Goal: Task Accomplishment & Management: Manage account settings

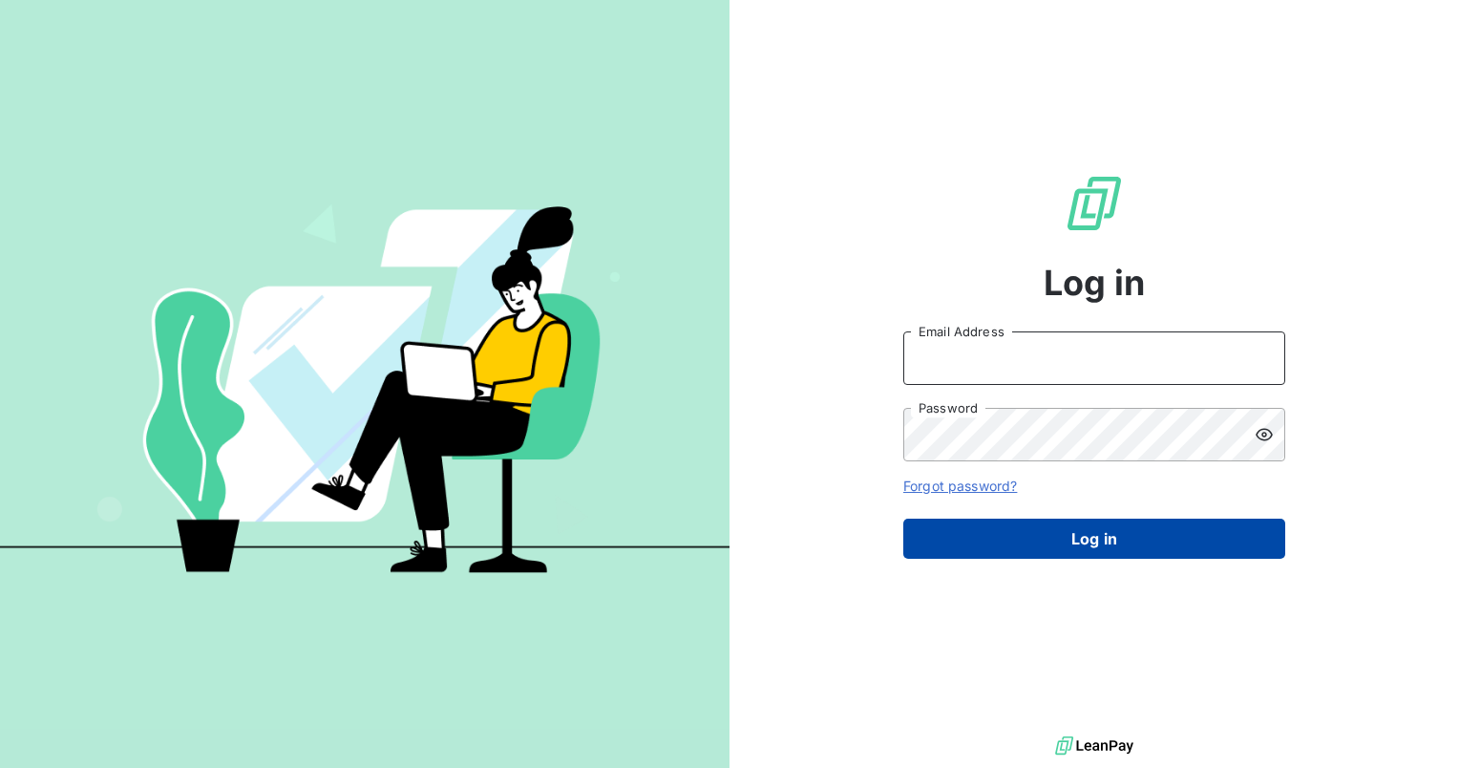
type input "[EMAIL_ADDRESS][DOMAIN_NAME]"
click at [1077, 527] on button "Log in" at bounding box center [1094, 539] width 382 height 40
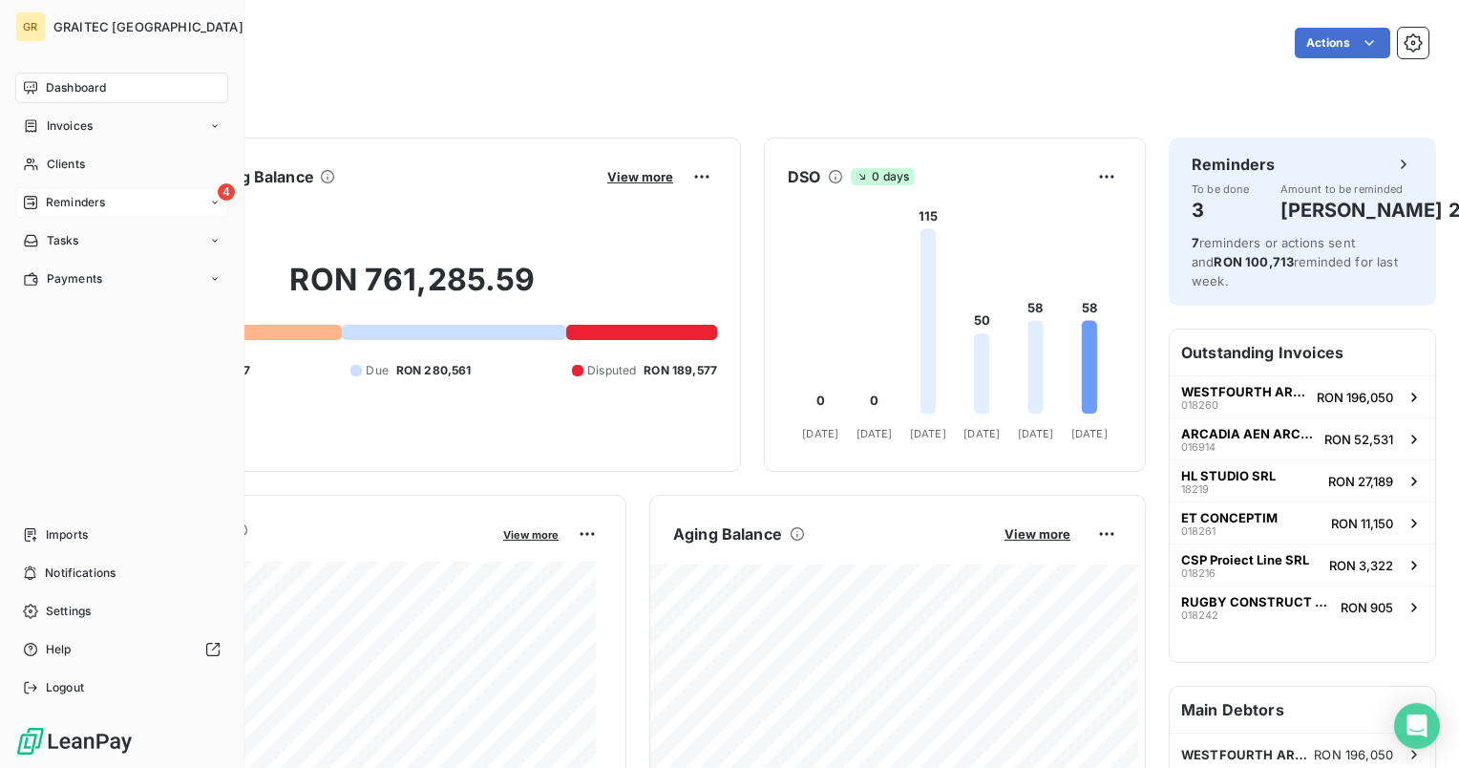
click at [73, 198] on span "Reminders" at bounding box center [75, 202] width 59 height 17
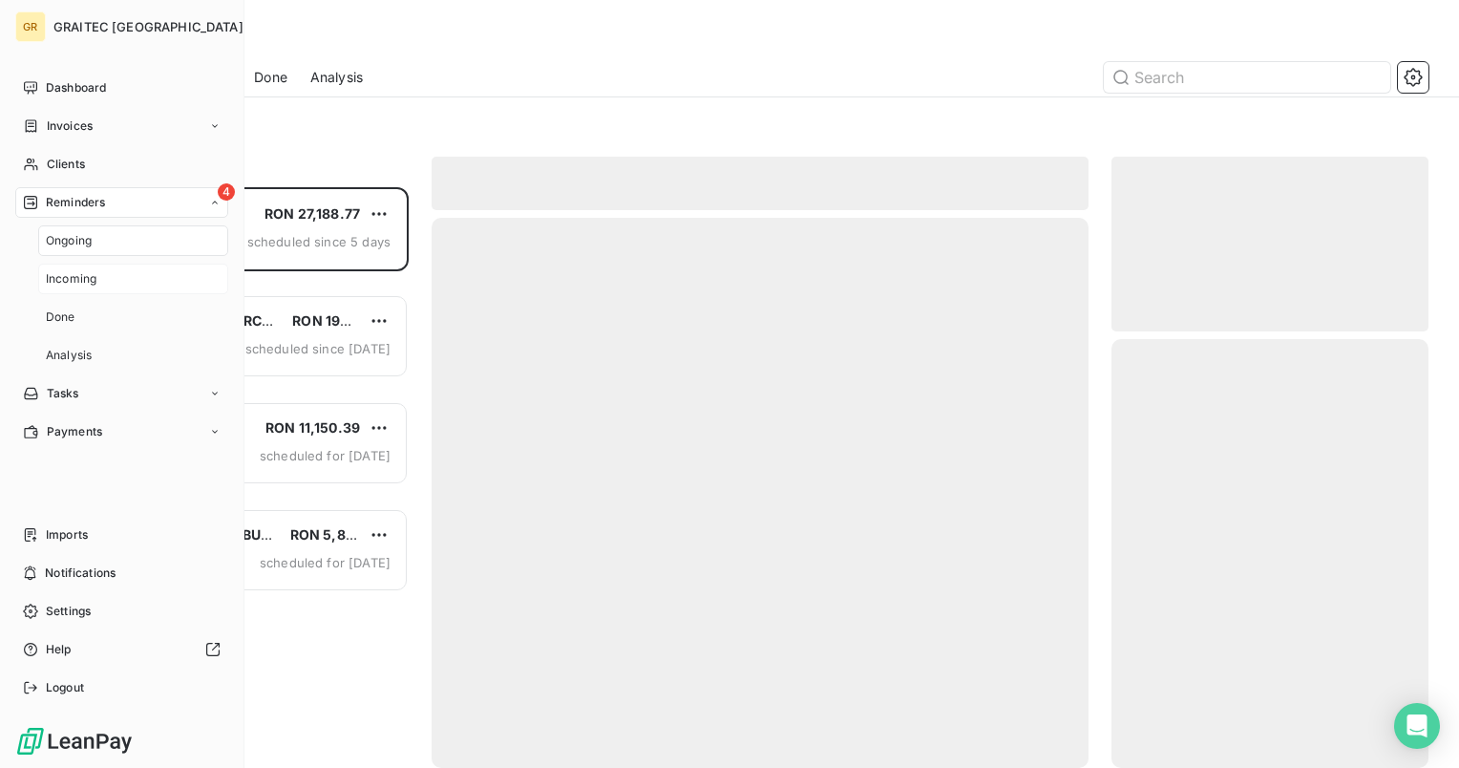
scroll to position [565, 302]
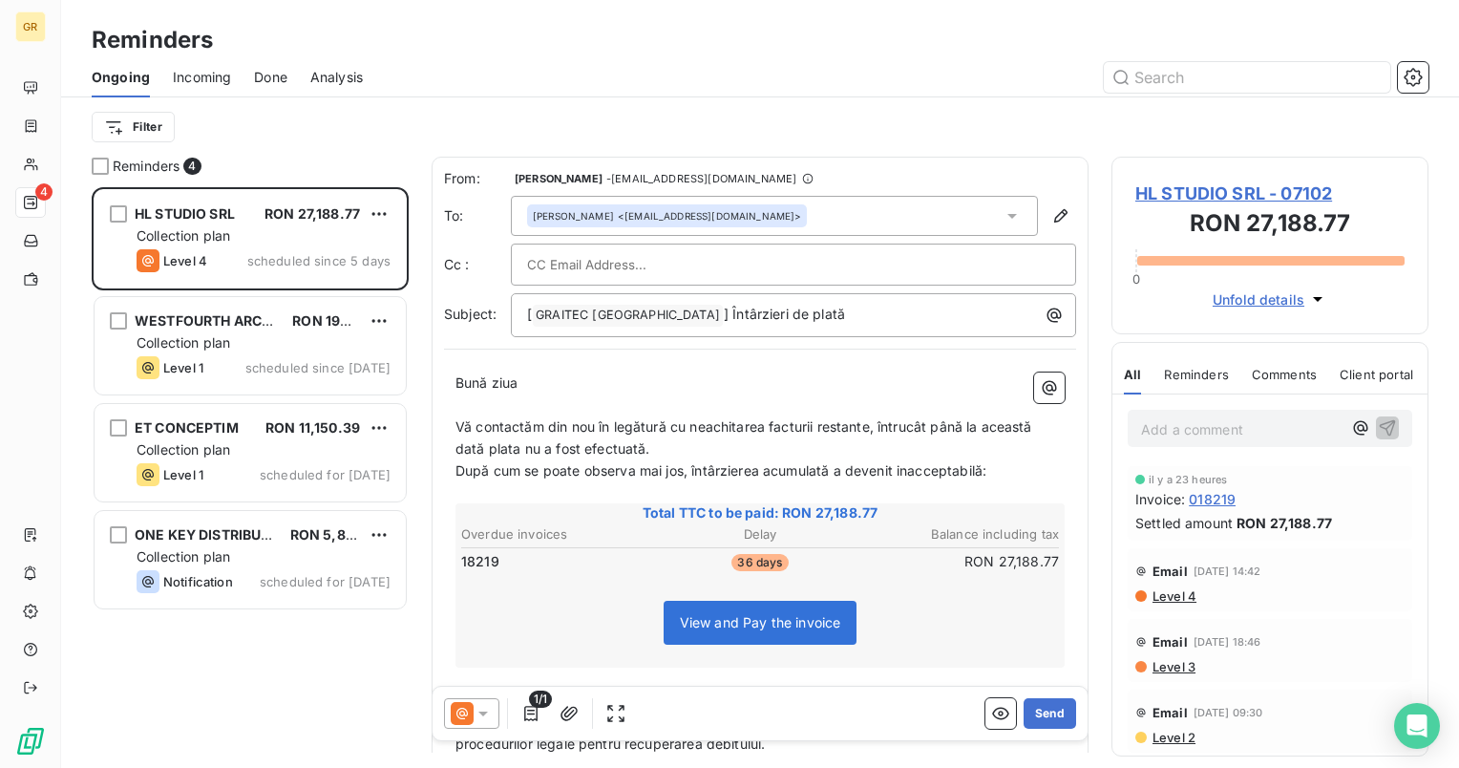
click at [265, 79] on span "Done" at bounding box center [270, 77] width 33 height 19
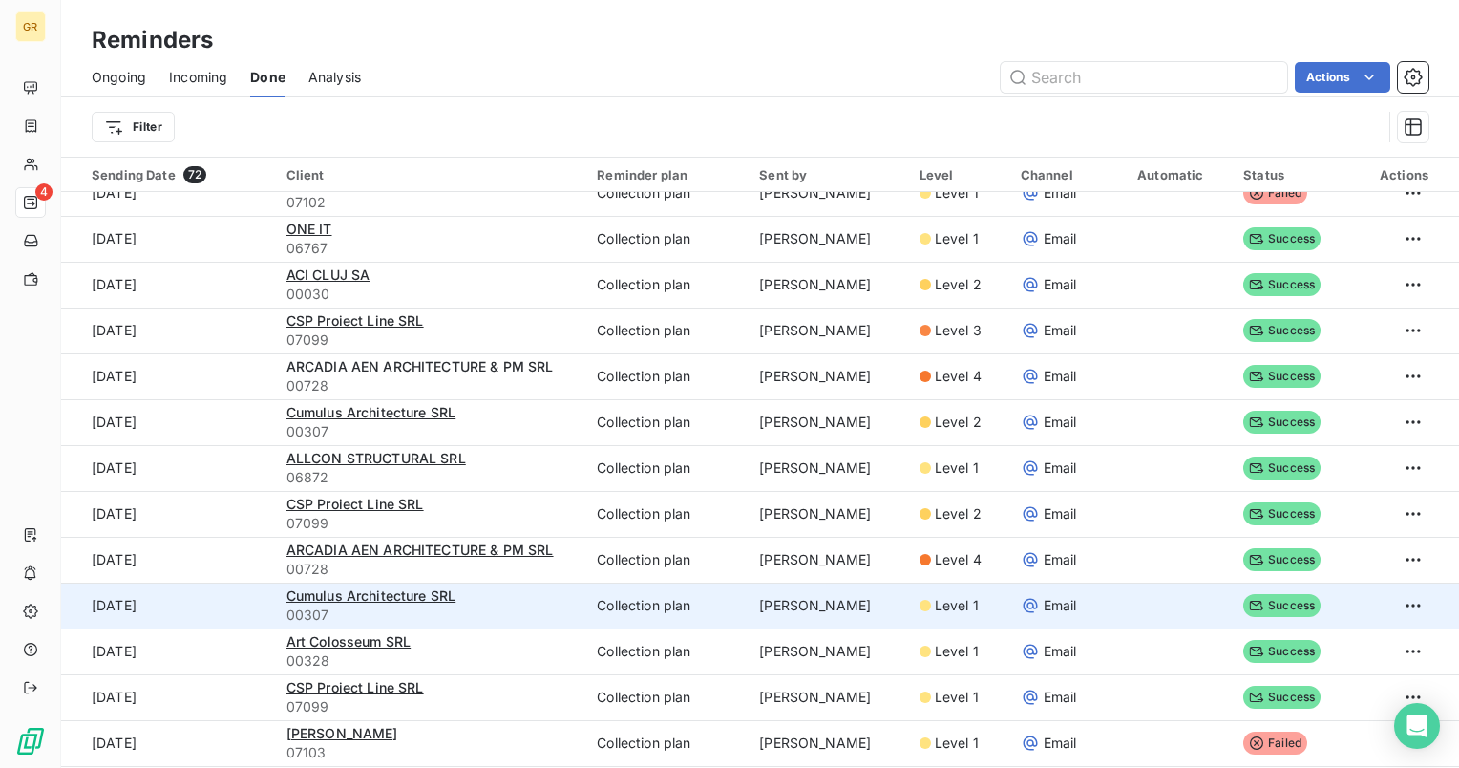
scroll to position [1719, 0]
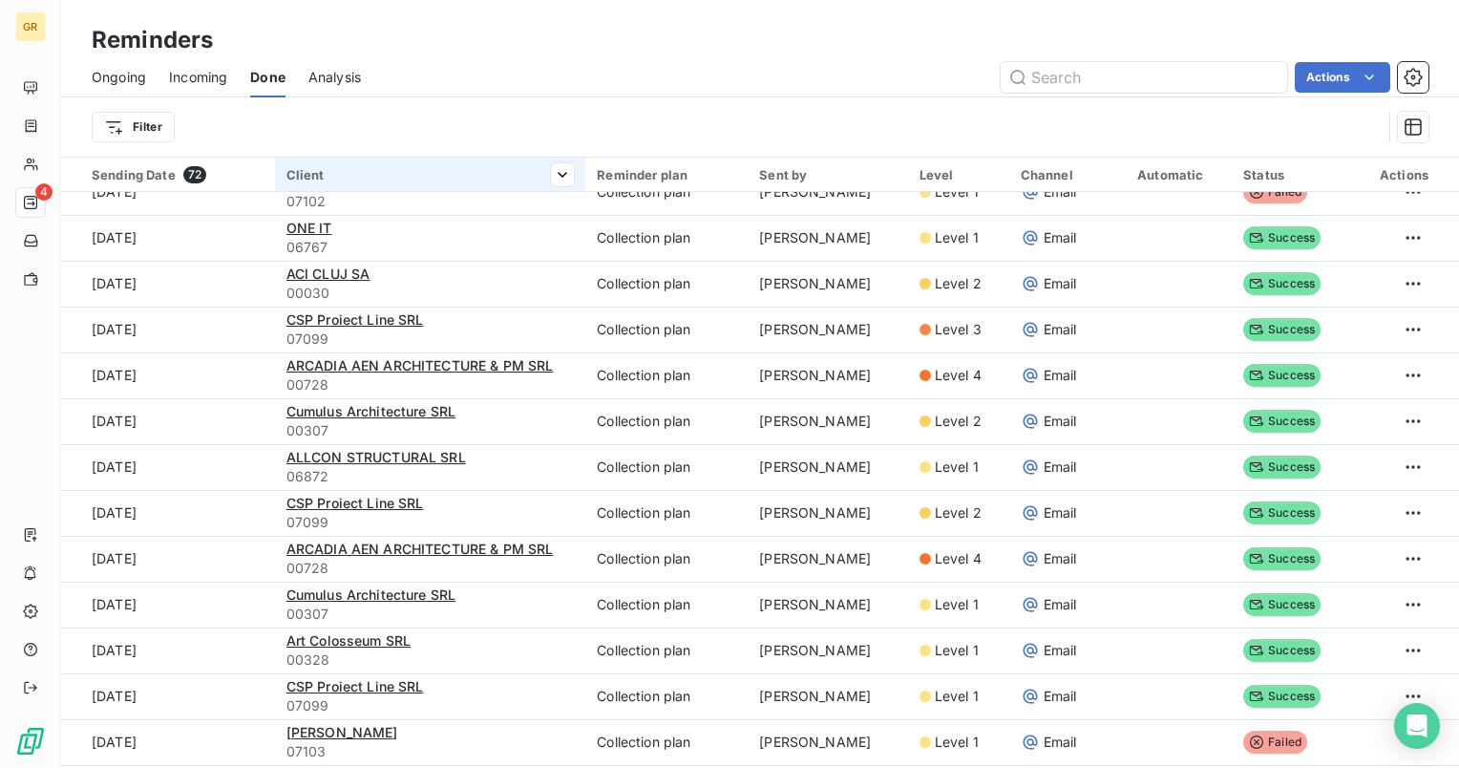
click at [355, 171] on div "Client" at bounding box center [430, 174] width 288 height 15
click at [435, 214] on div at bounding box center [431, 225] width 275 height 40
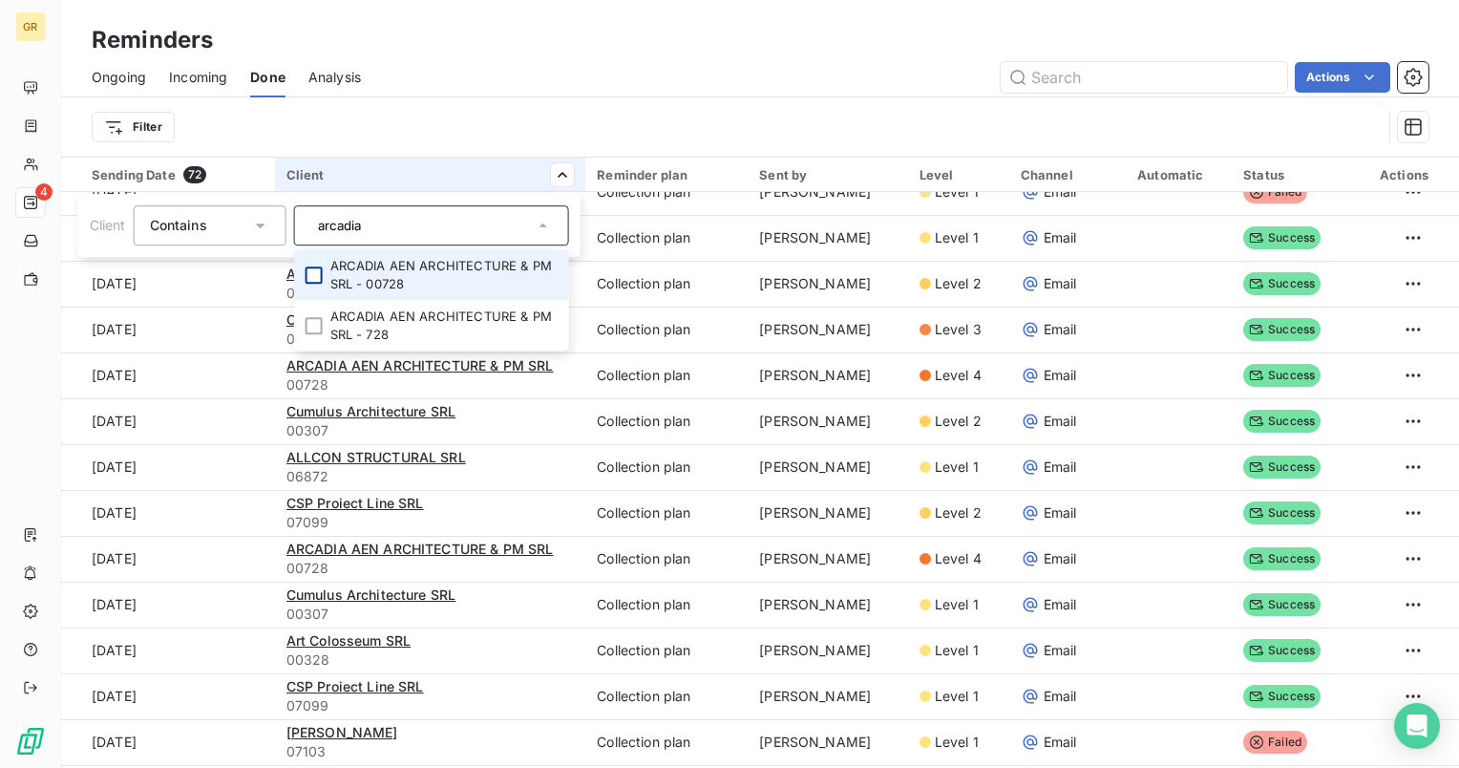
click at [315, 270] on div at bounding box center [314, 274] width 17 height 17
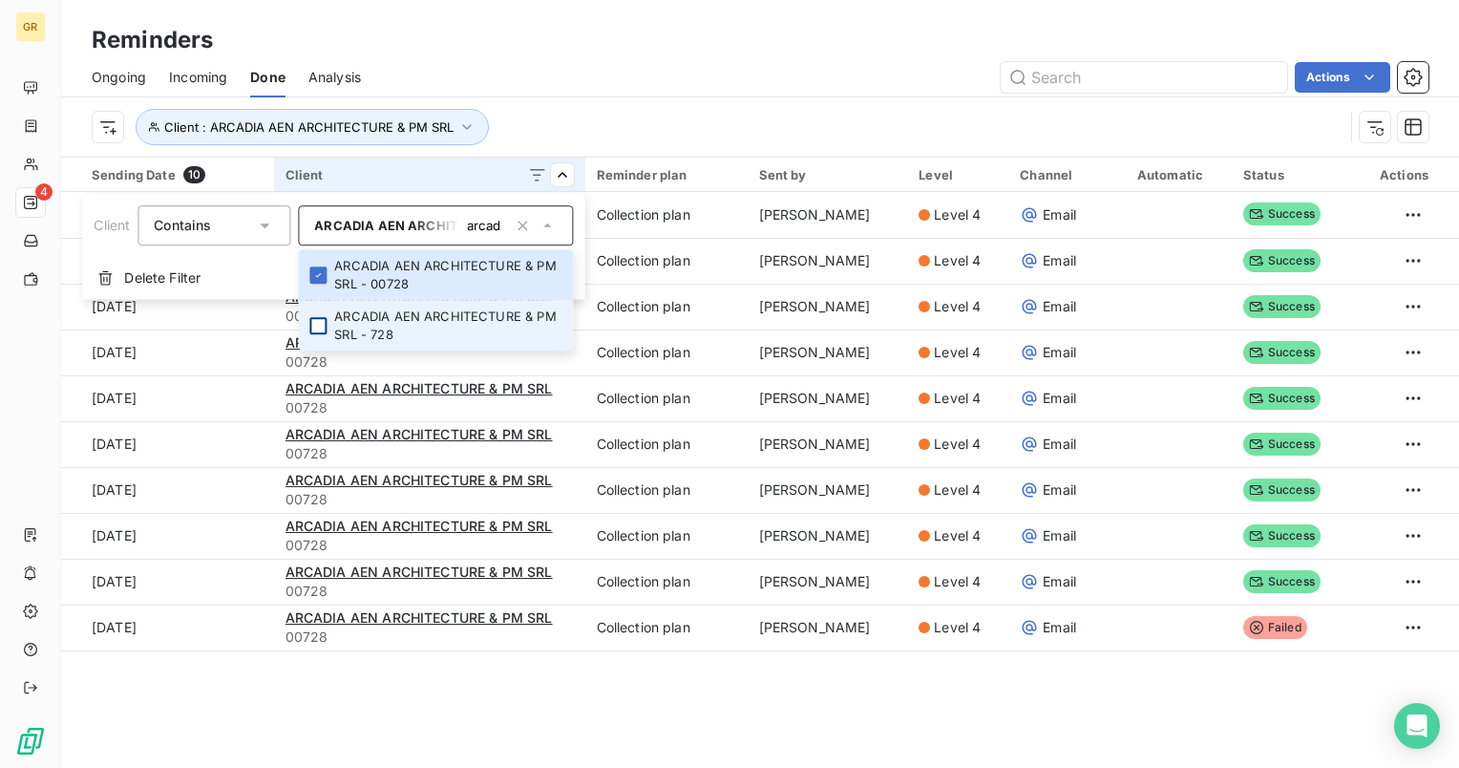
scroll to position [0, 0]
click at [315, 328] on div at bounding box center [317, 325] width 17 height 17
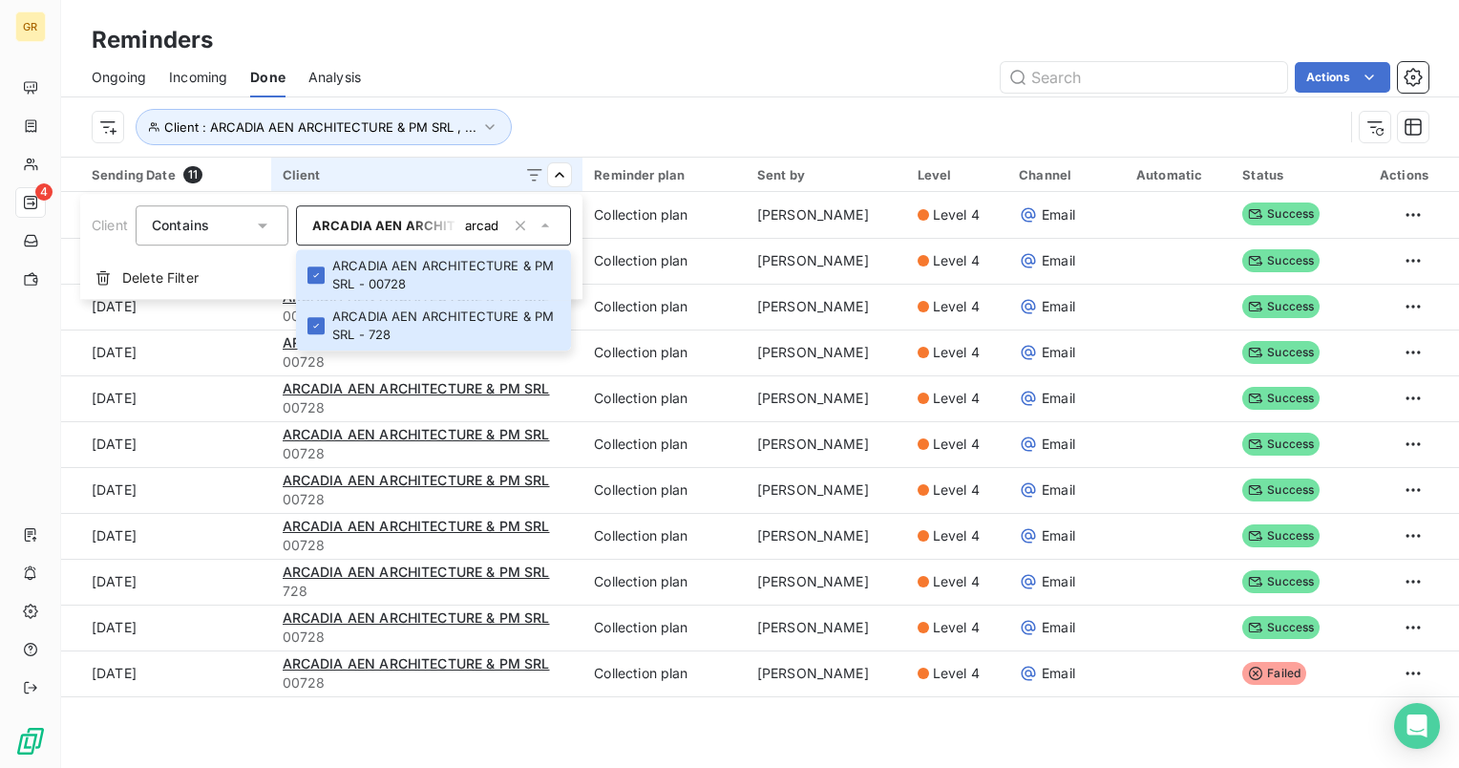
type input "arcadia"
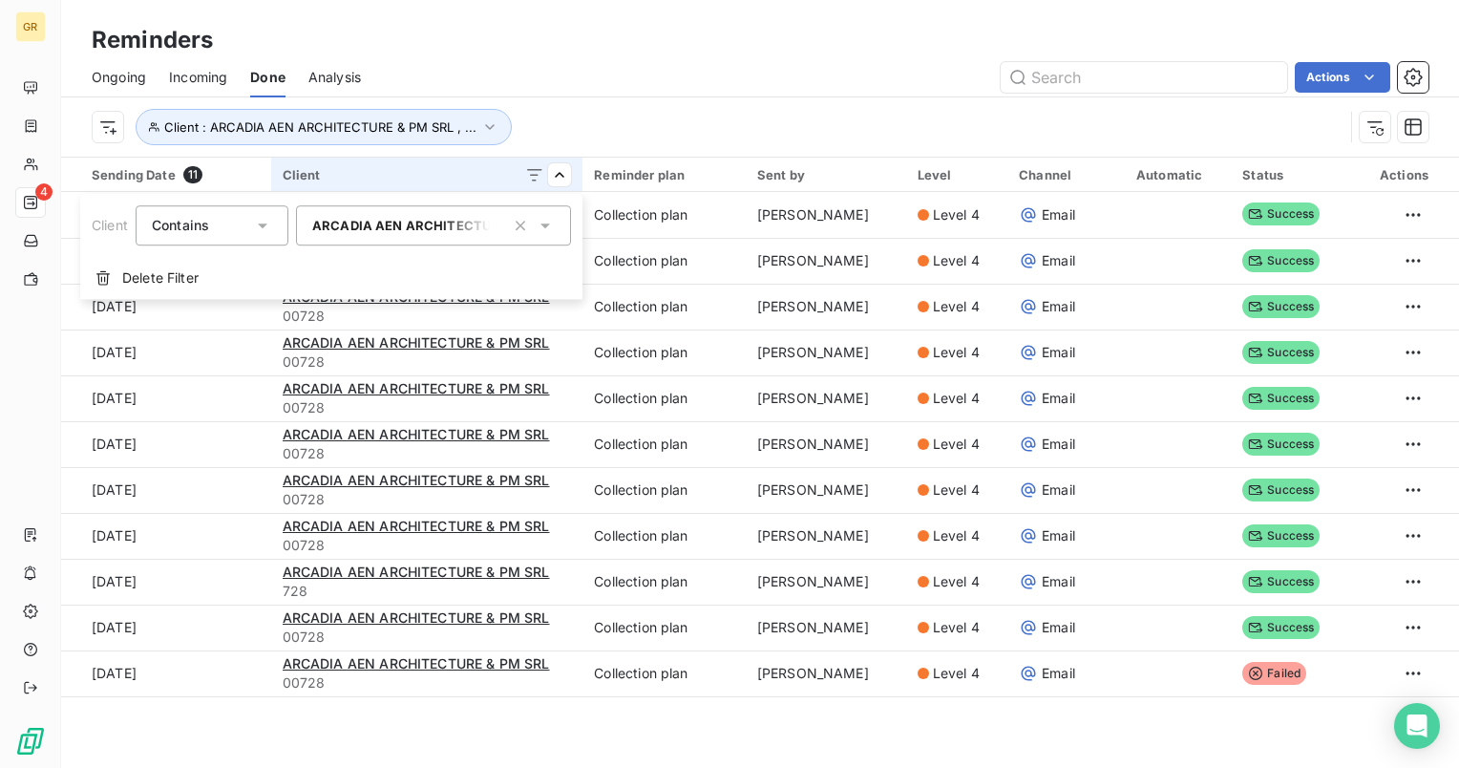
click at [234, 751] on html "GR 4 Reminders Ongoing Incoming Done Analysis Actions Client : ARCADIA AEN ARCH…" at bounding box center [729, 384] width 1459 height 768
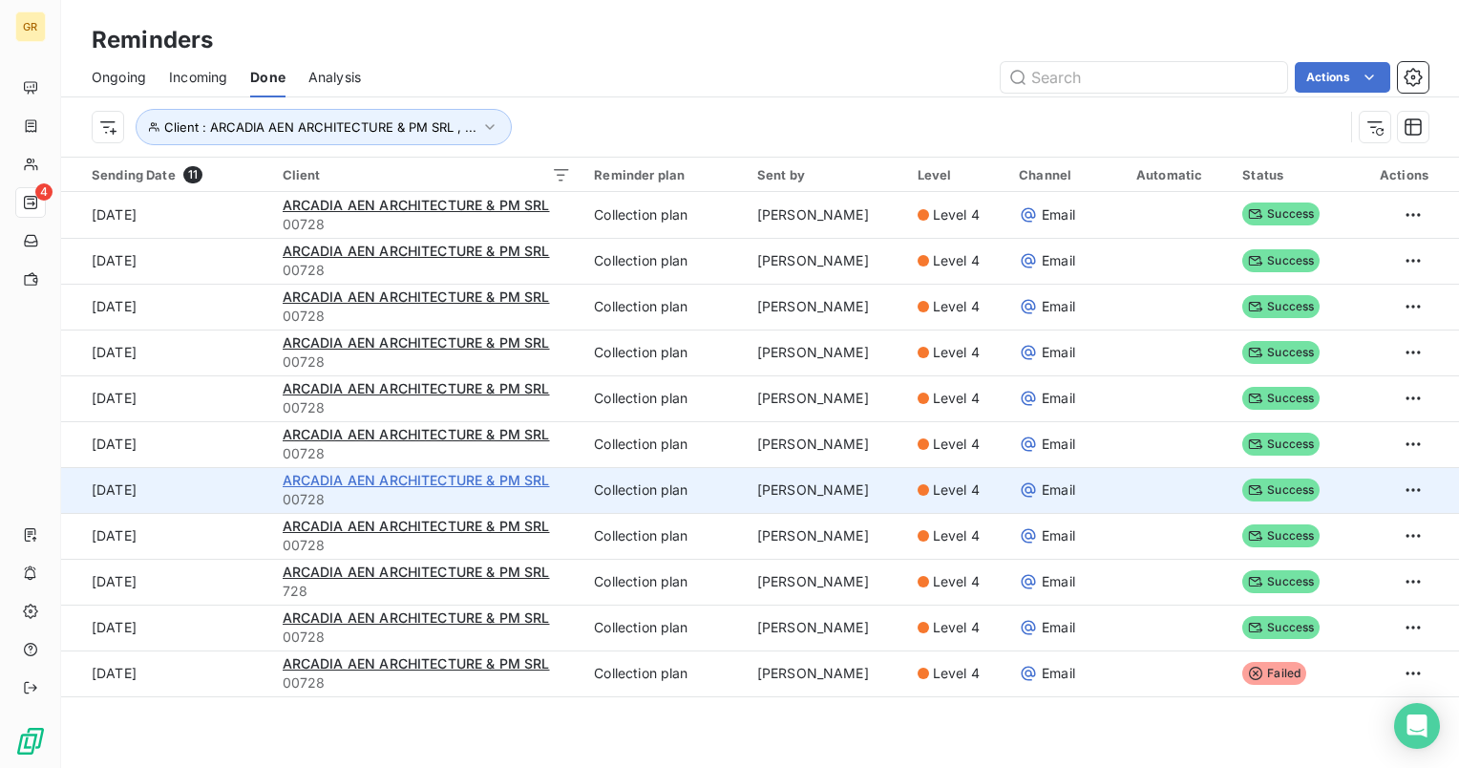
click at [348, 479] on span "ARCADIA AEN ARCHITECTURE & PM SRL" at bounding box center [416, 480] width 267 height 16
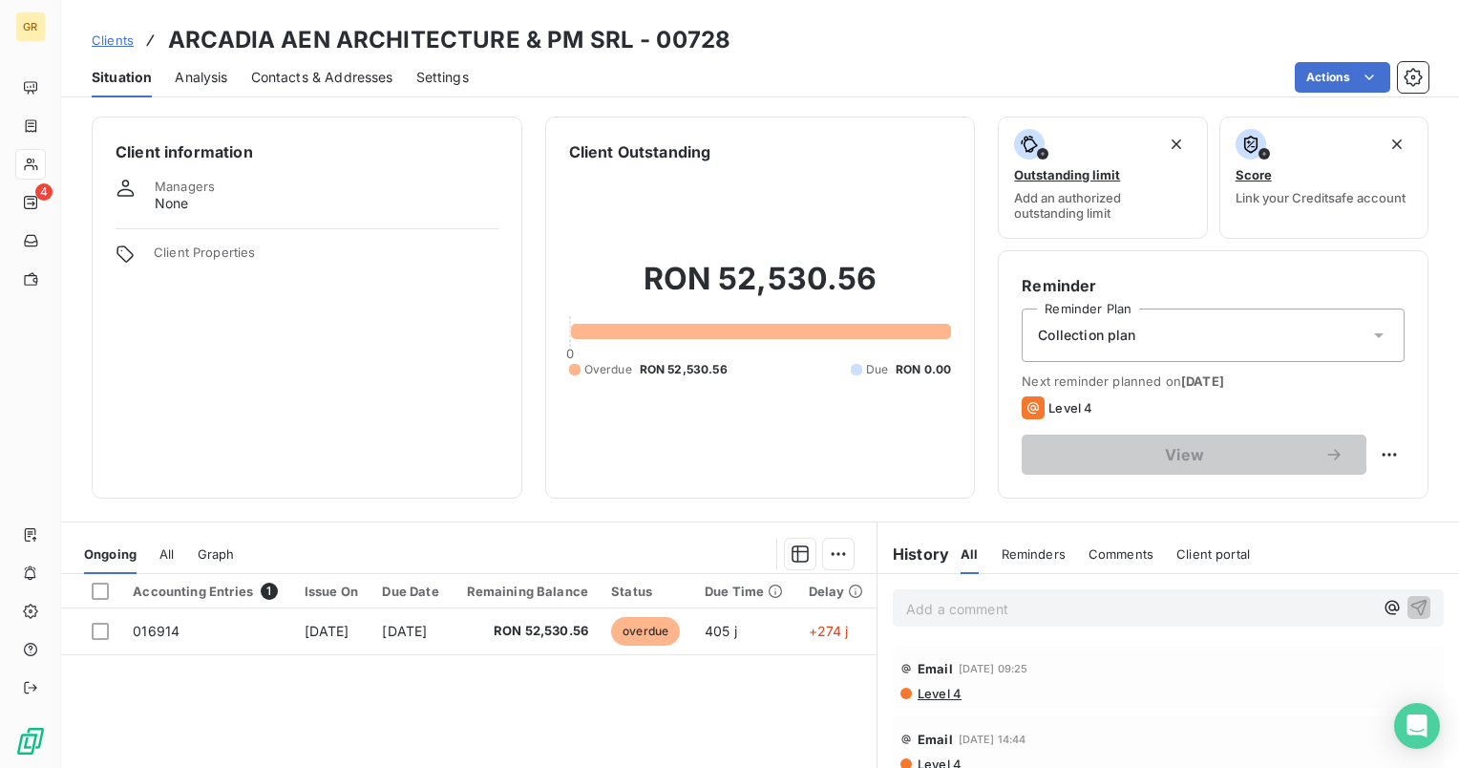
click at [286, 80] on span "Contacts & Addresses" at bounding box center [322, 77] width 142 height 19
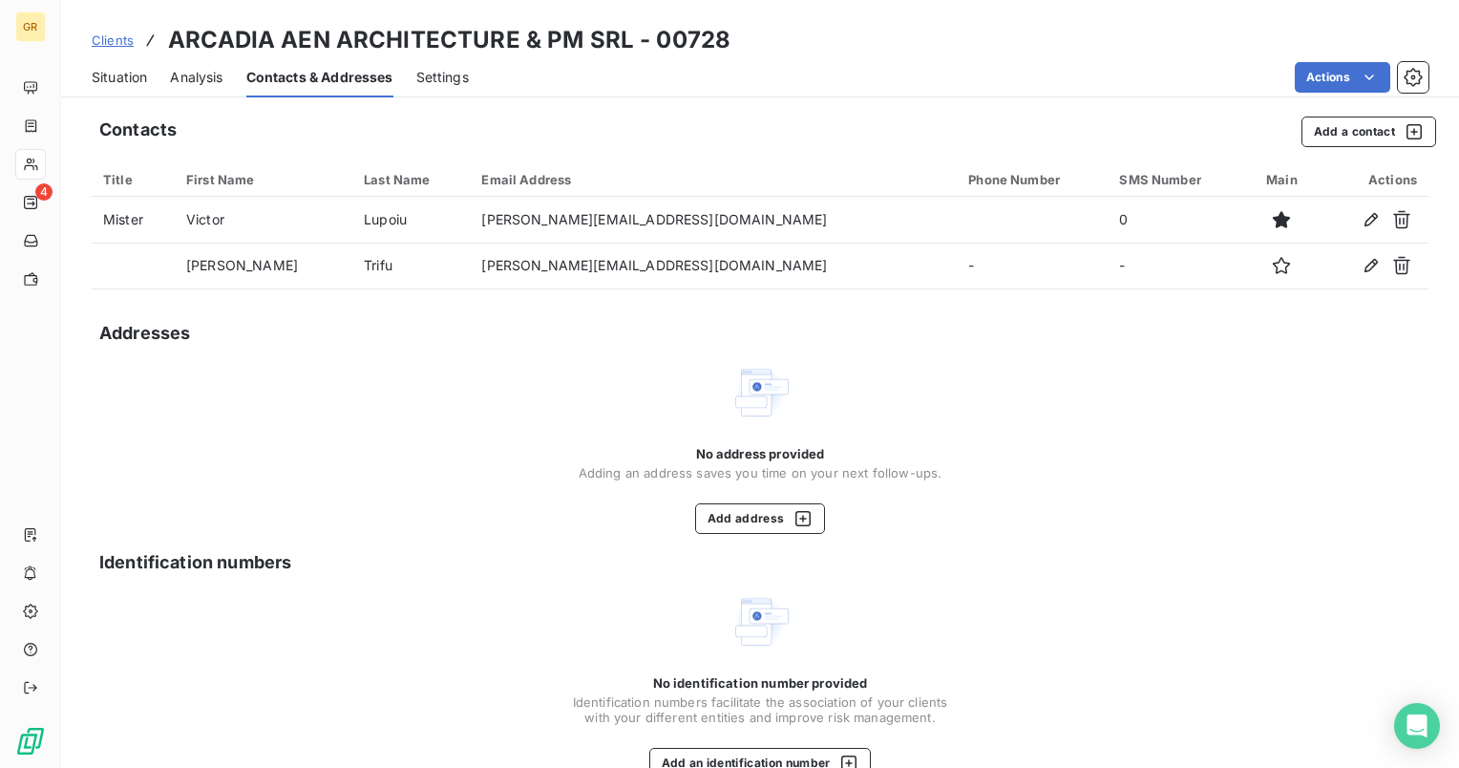
click at [1105, 432] on div "No address provided Adding an address saves you time on your next follow-ups. A…" at bounding box center [760, 448] width 1337 height 172
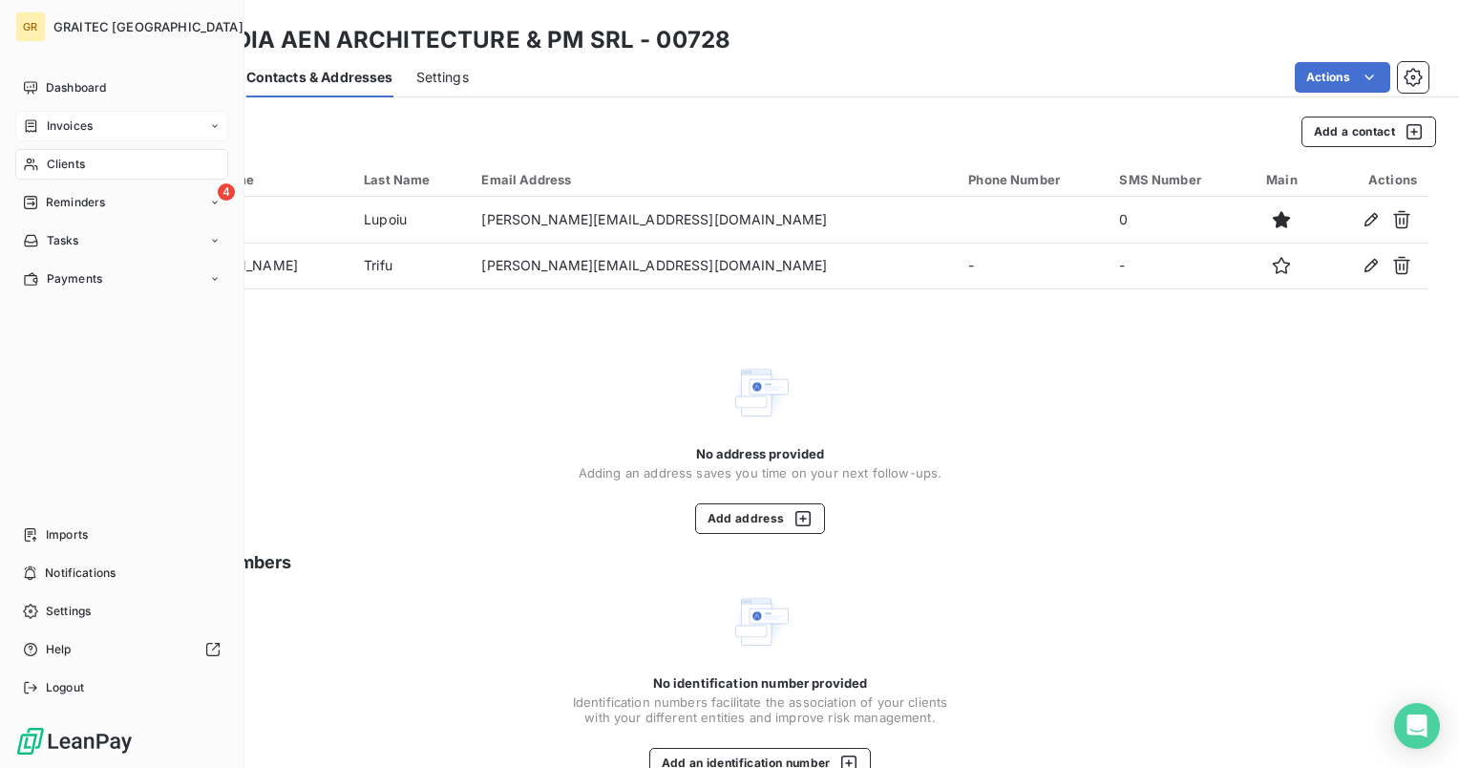
click at [61, 121] on span "Invoices" at bounding box center [70, 125] width 46 height 17
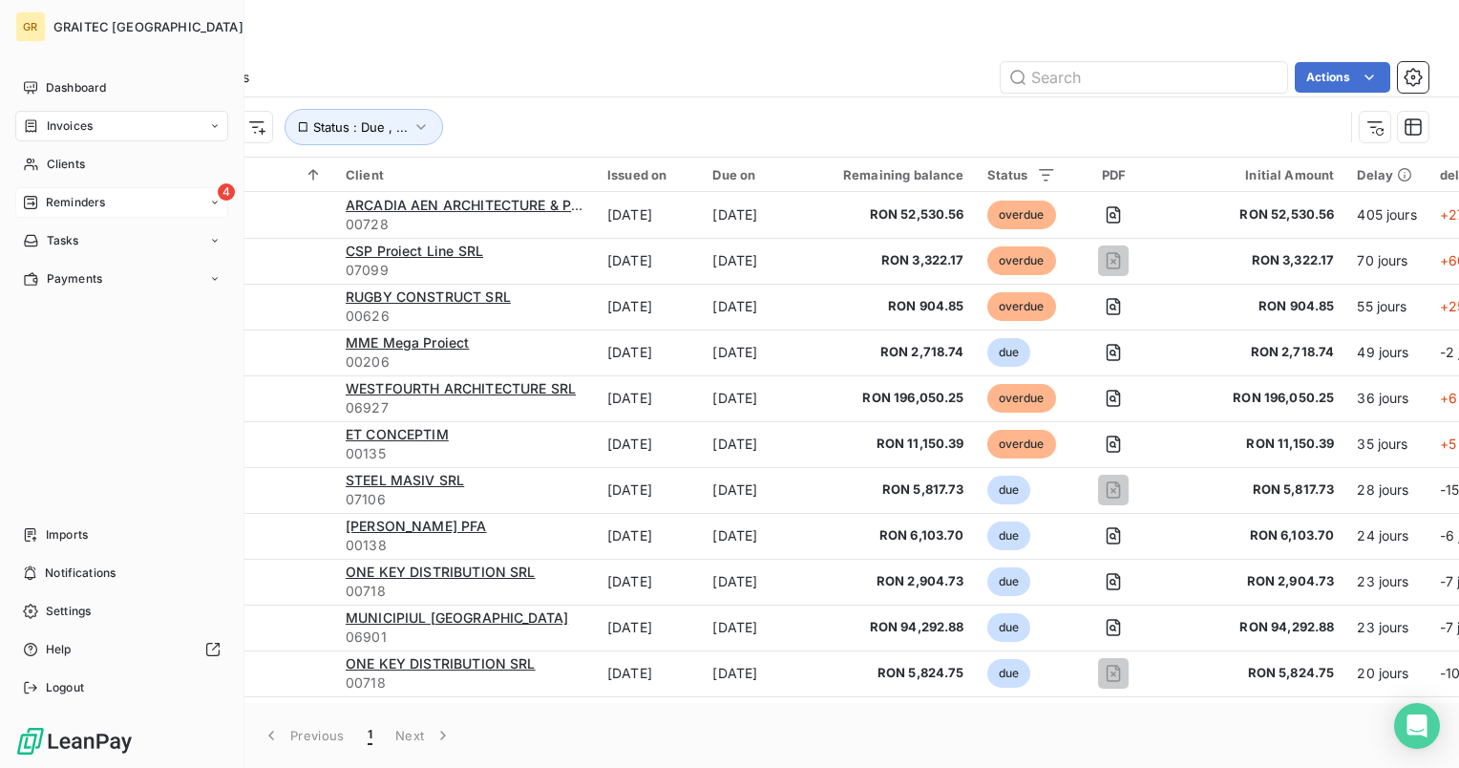
click at [83, 199] on span "Reminders" at bounding box center [75, 202] width 59 height 17
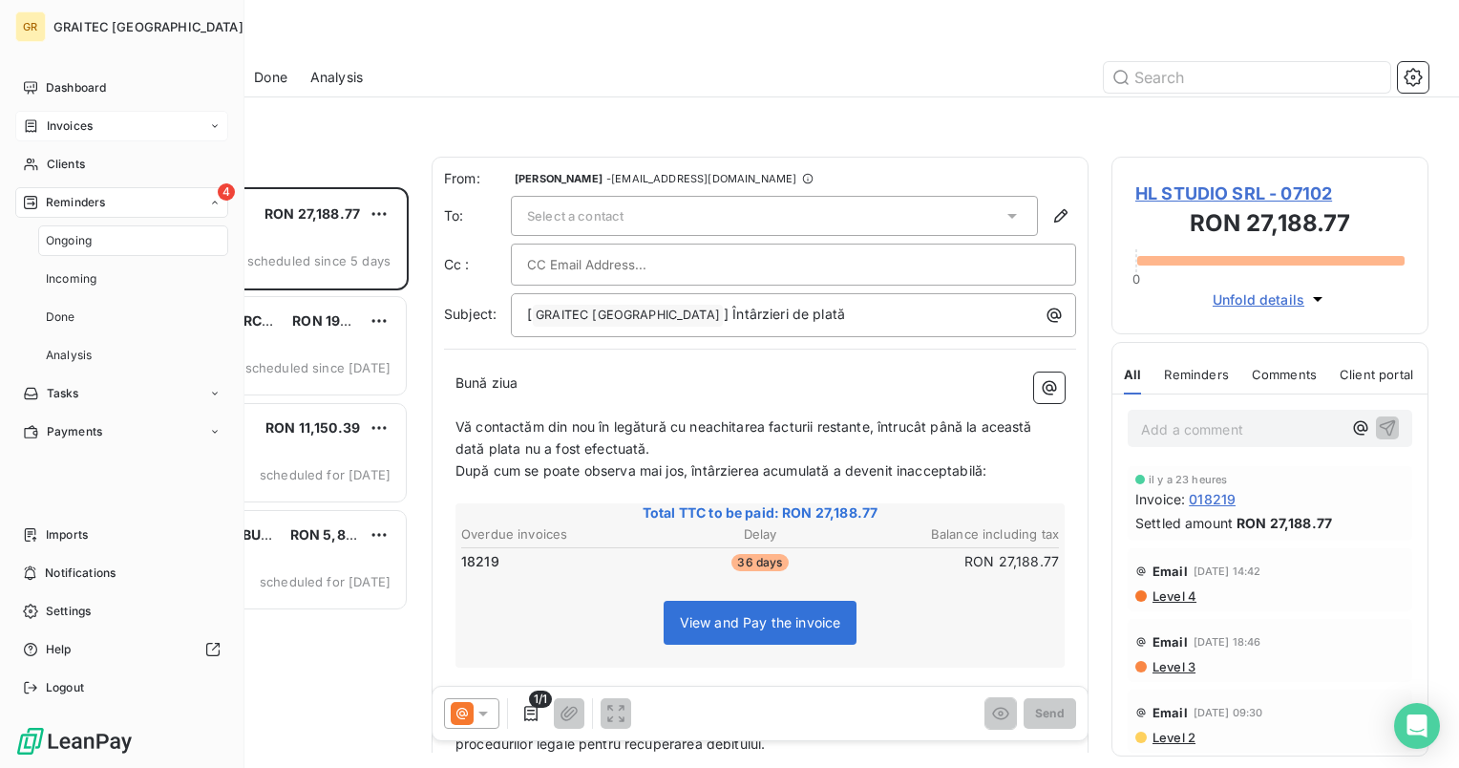
scroll to position [565, 302]
click at [74, 132] on span "Invoices" at bounding box center [70, 125] width 46 height 17
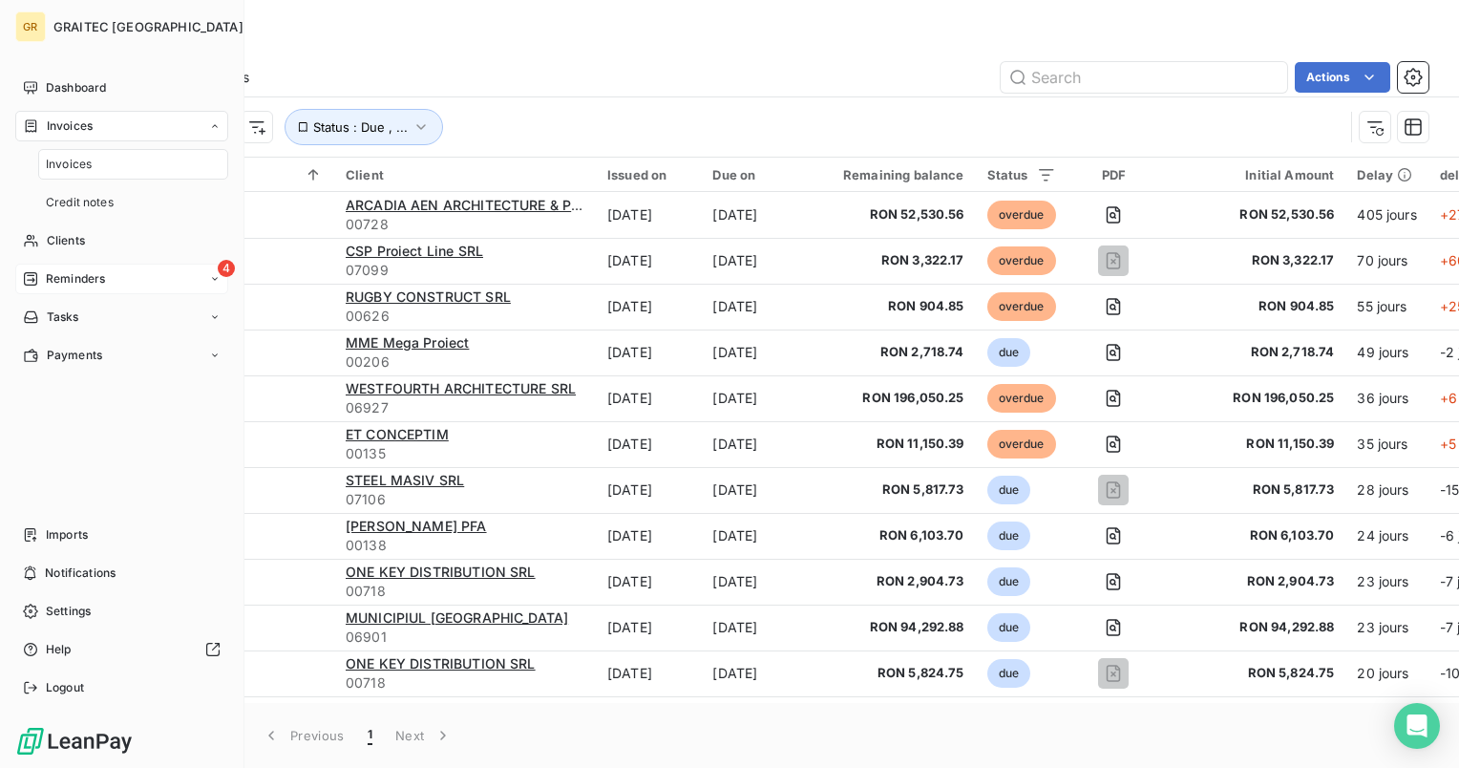
click at [76, 276] on span "Reminders" at bounding box center [75, 278] width 59 height 17
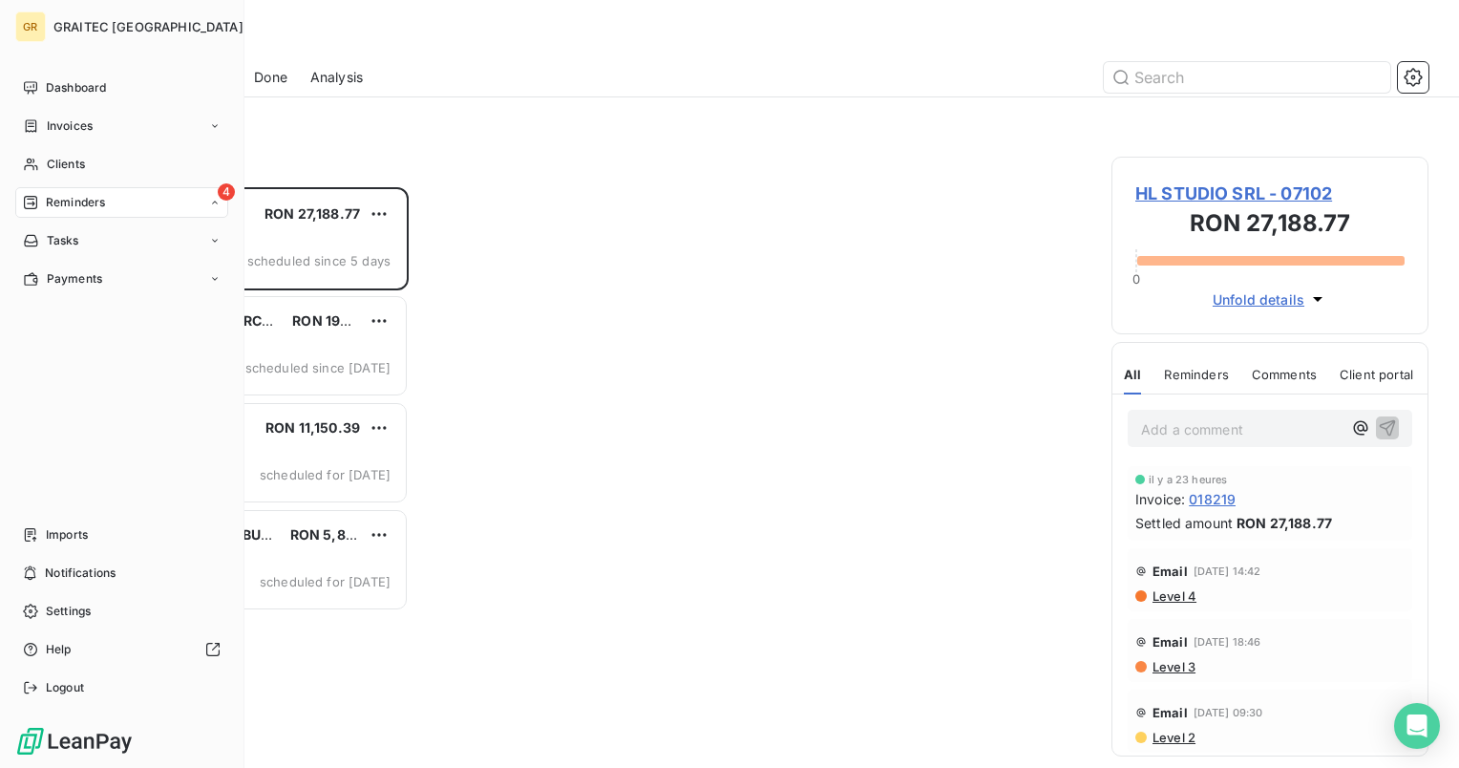
scroll to position [565, 302]
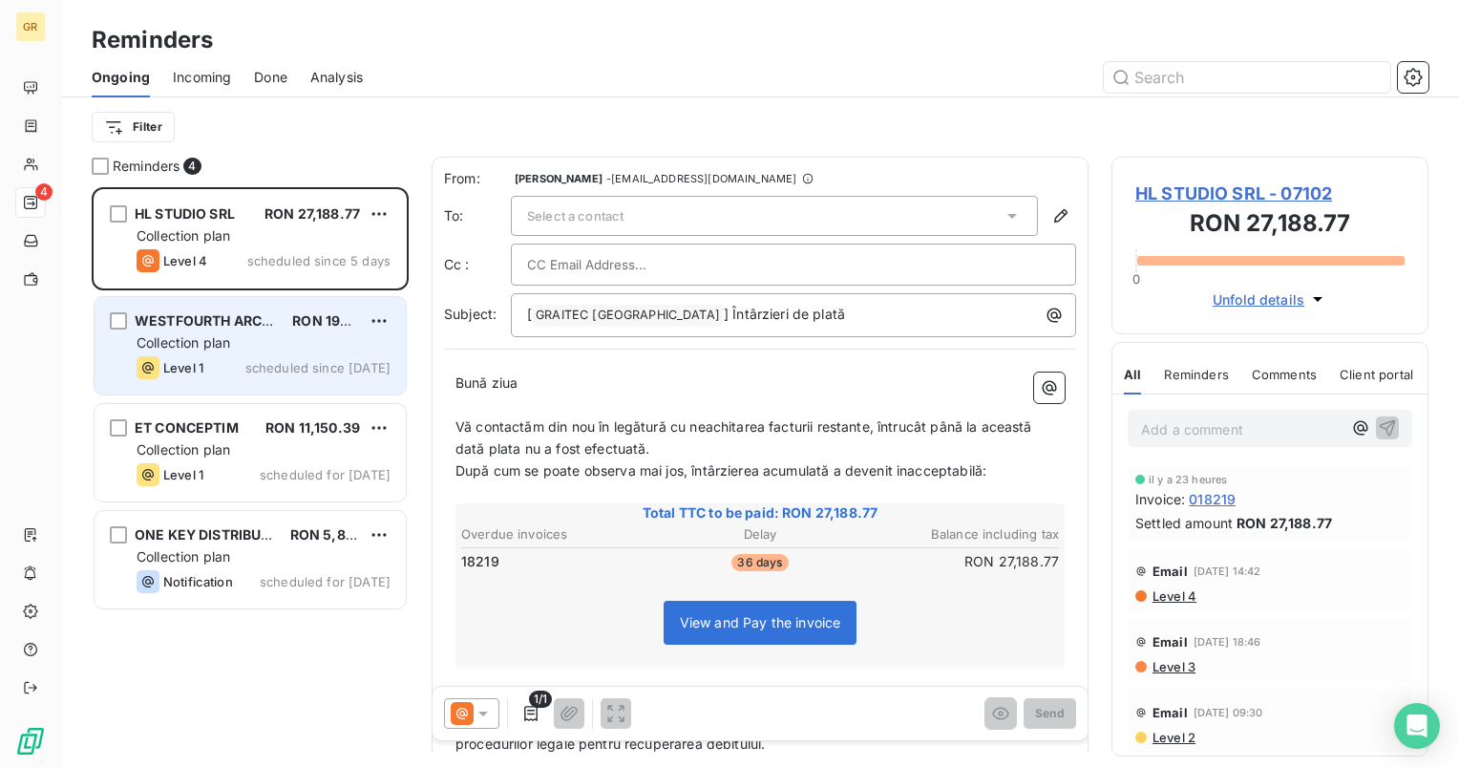
click at [280, 347] on div "Collection plan" at bounding box center [264, 342] width 254 height 19
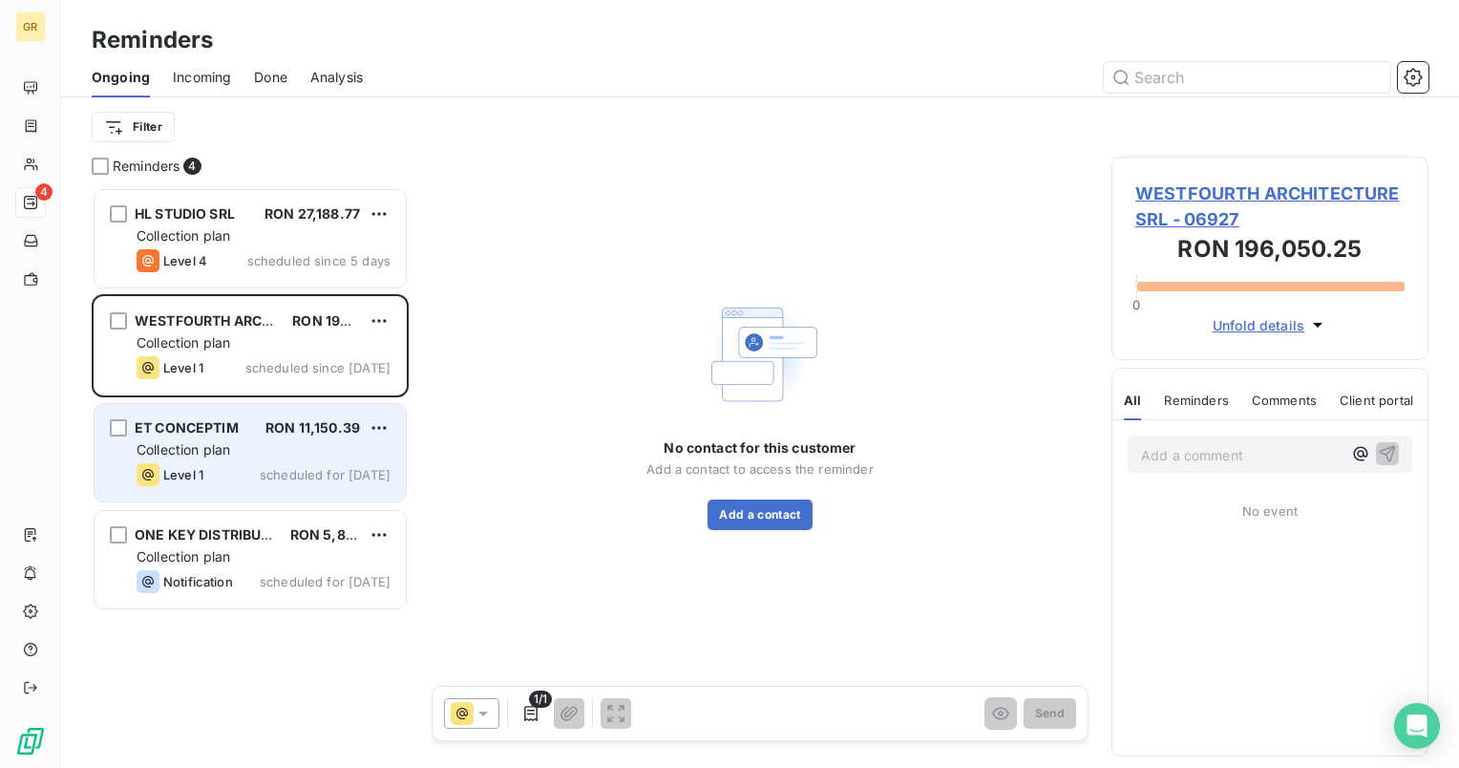
click at [244, 423] on div "ET CONCEPTIM RON 11,150.39" at bounding box center [264, 427] width 254 height 17
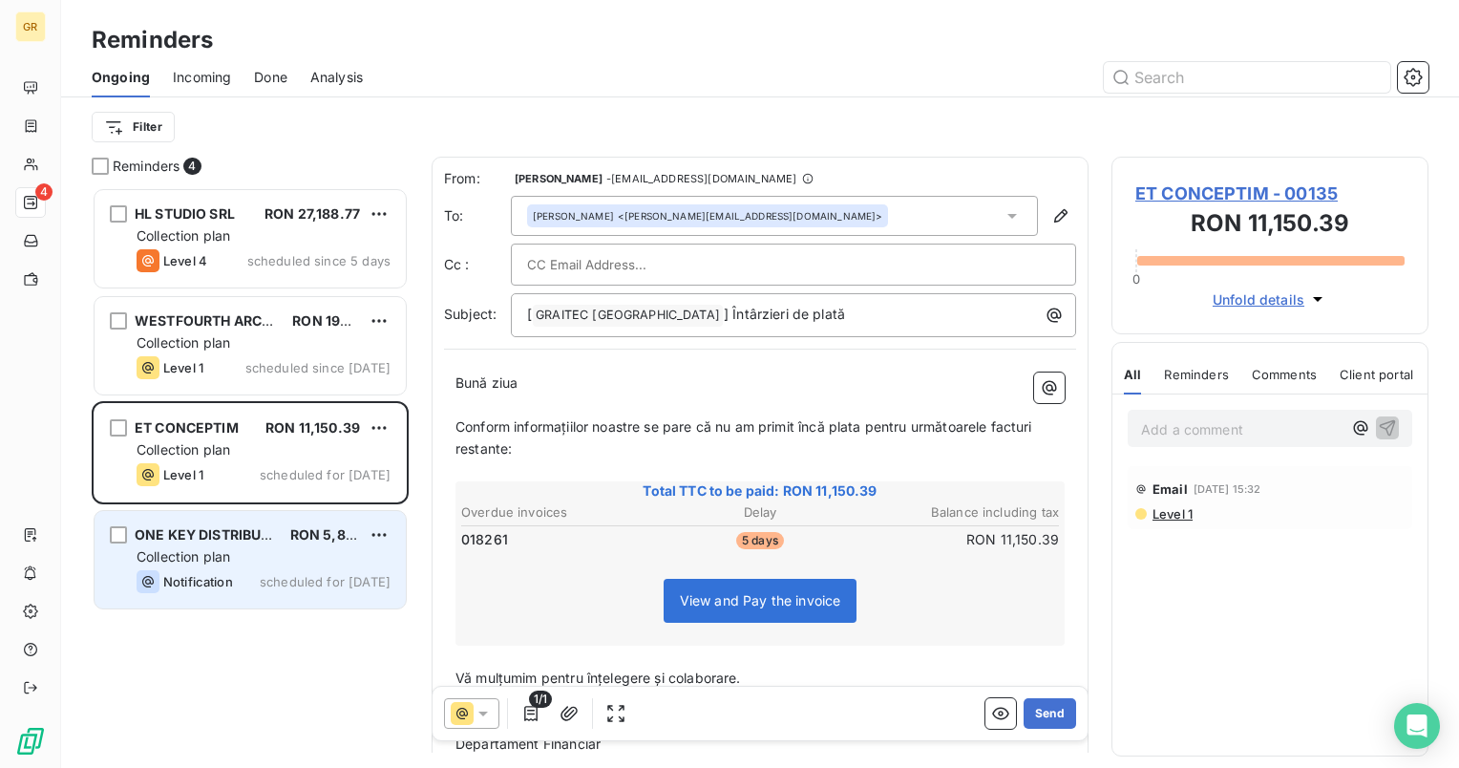
click at [224, 535] on span "ONE KEY DISTRIBUTION SRL" at bounding box center [229, 534] width 189 height 16
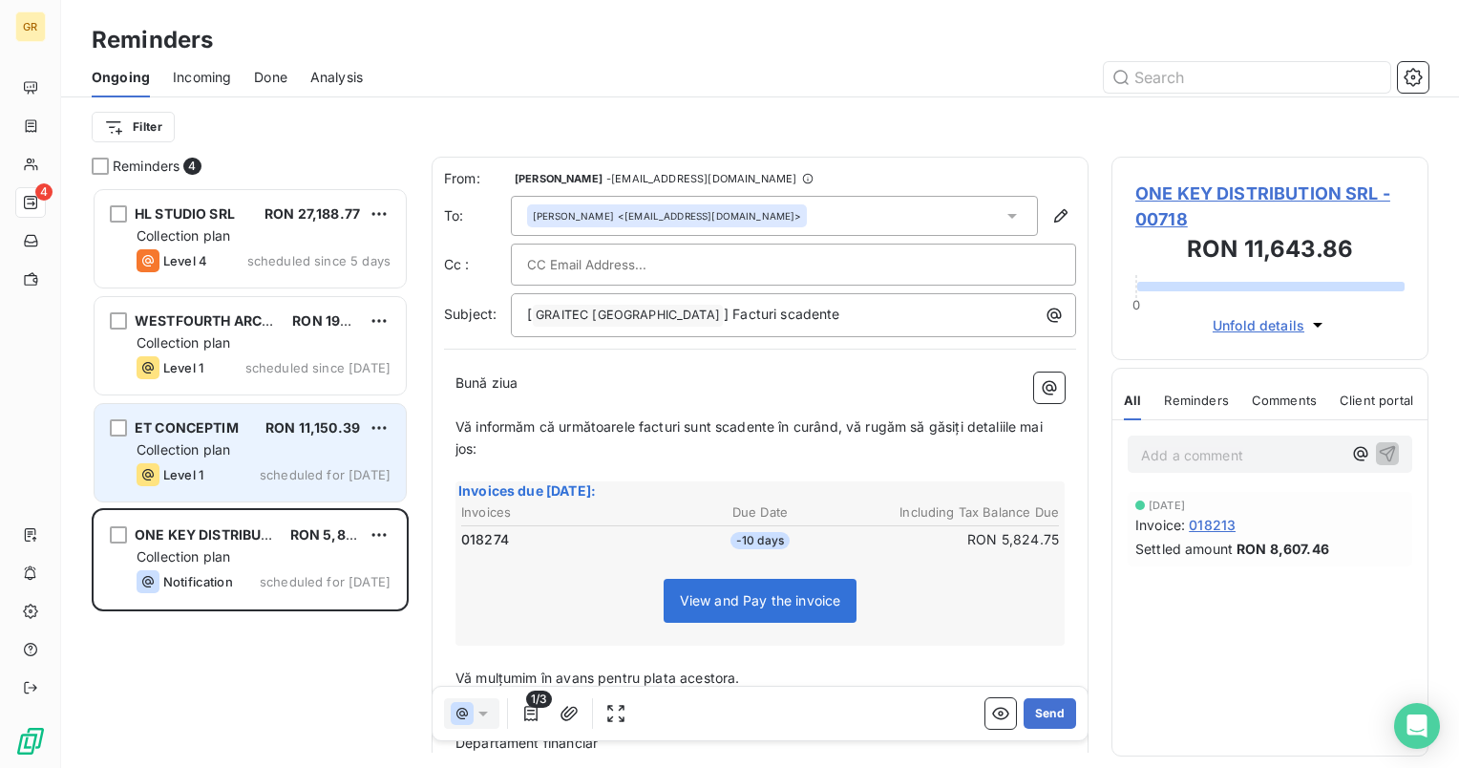
scroll to position [565, 302]
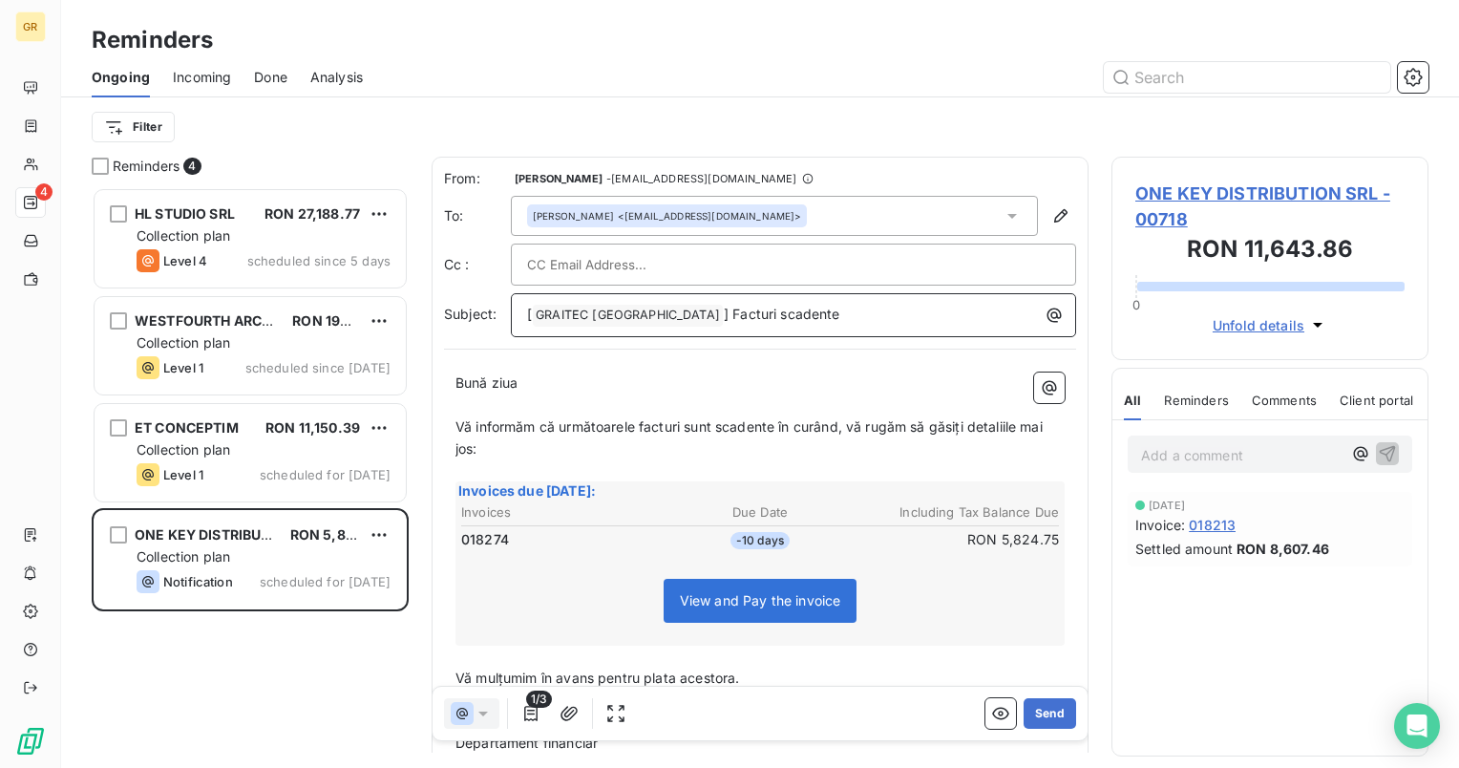
click at [724, 312] on span "] Facturi scadente" at bounding box center [782, 314] width 117 height 16
click at [528, 312] on span "[" at bounding box center [529, 314] width 5 height 16
click at [1053, 718] on button "Send" at bounding box center [1050, 713] width 53 height 31
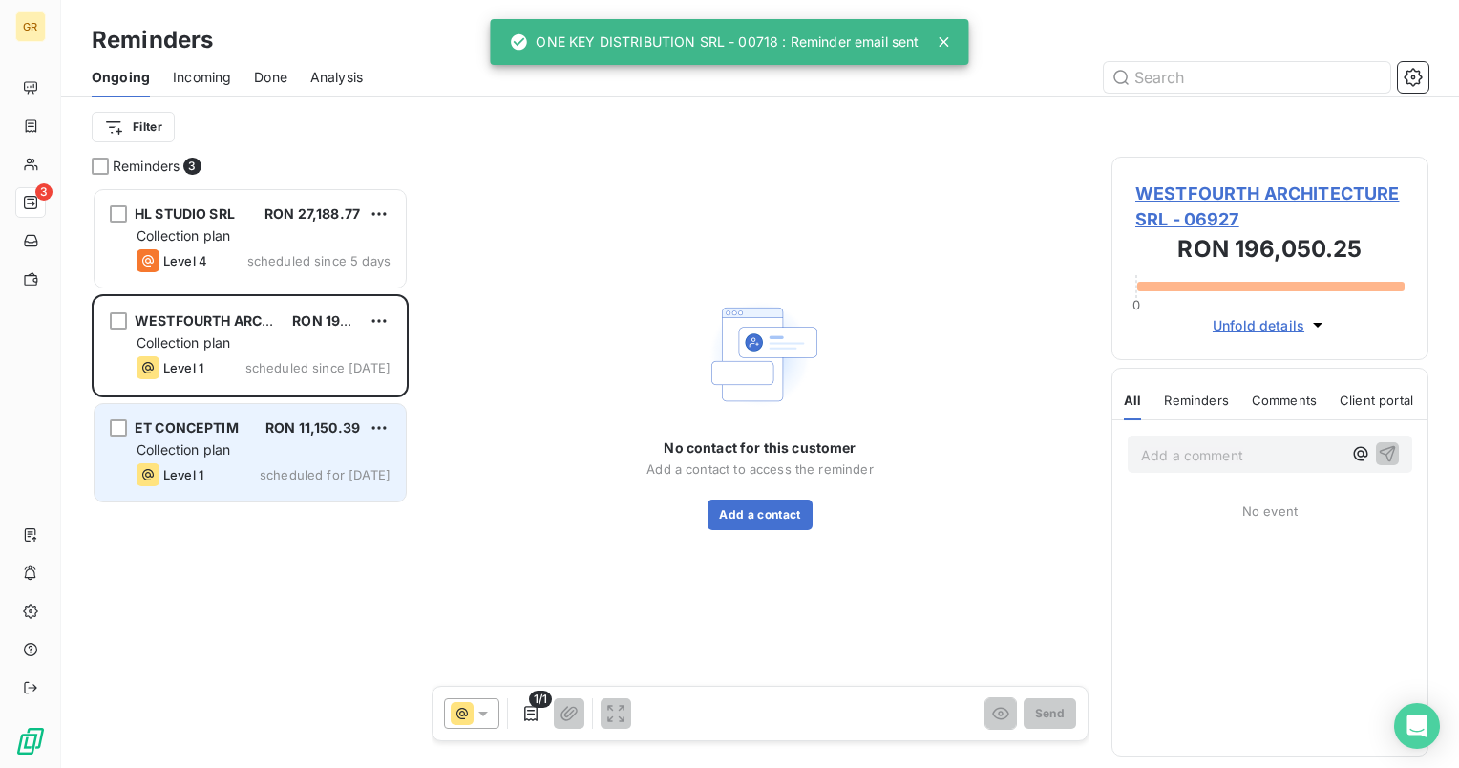
click at [268, 466] on div "Level 1 scheduled for [DATE]" at bounding box center [264, 474] width 254 height 23
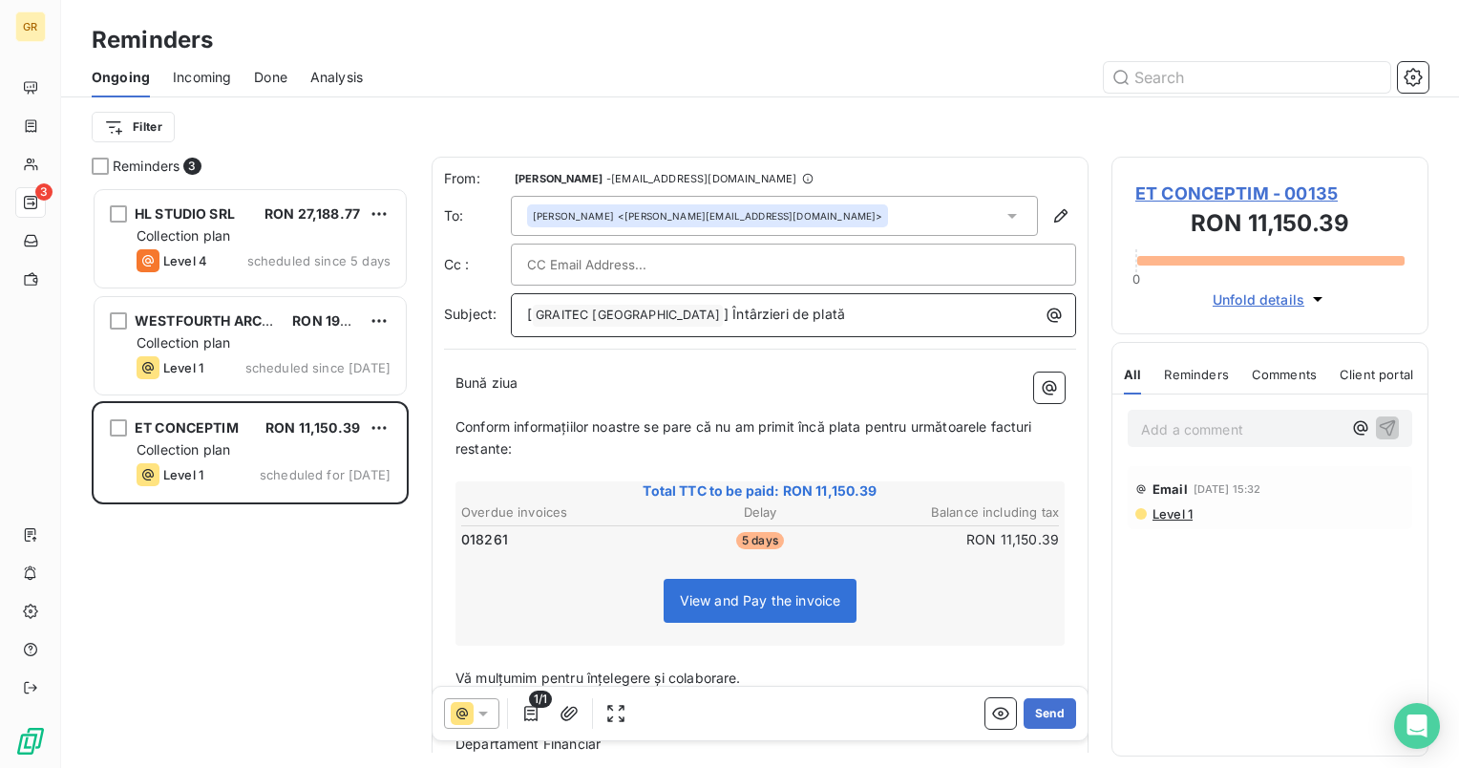
click at [724, 321] on span "] Întârzieri de plată" at bounding box center [784, 314] width 121 height 16
click at [531, 311] on span "[" at bounding box center [529, 314] width 5 height 16
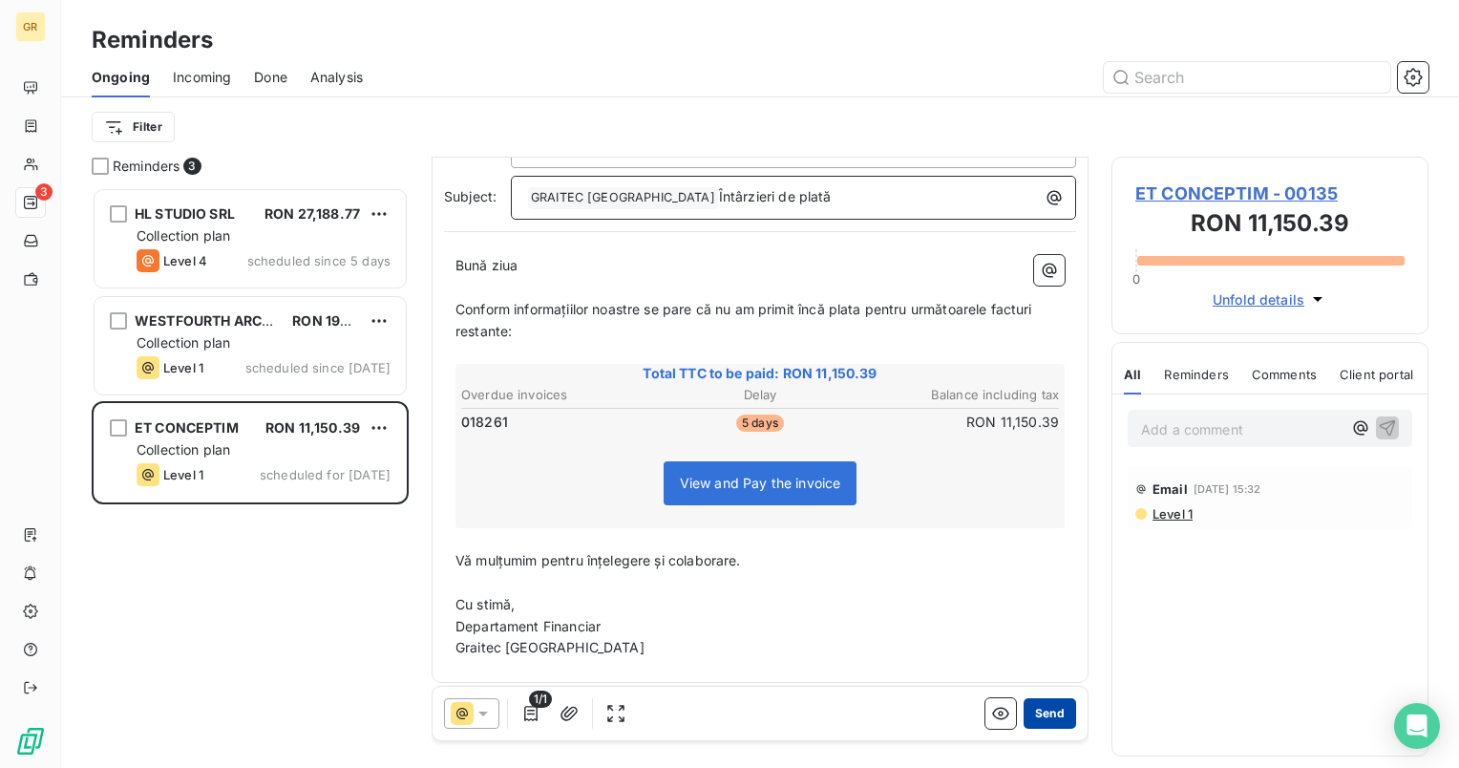
scroll to position [124, 0]
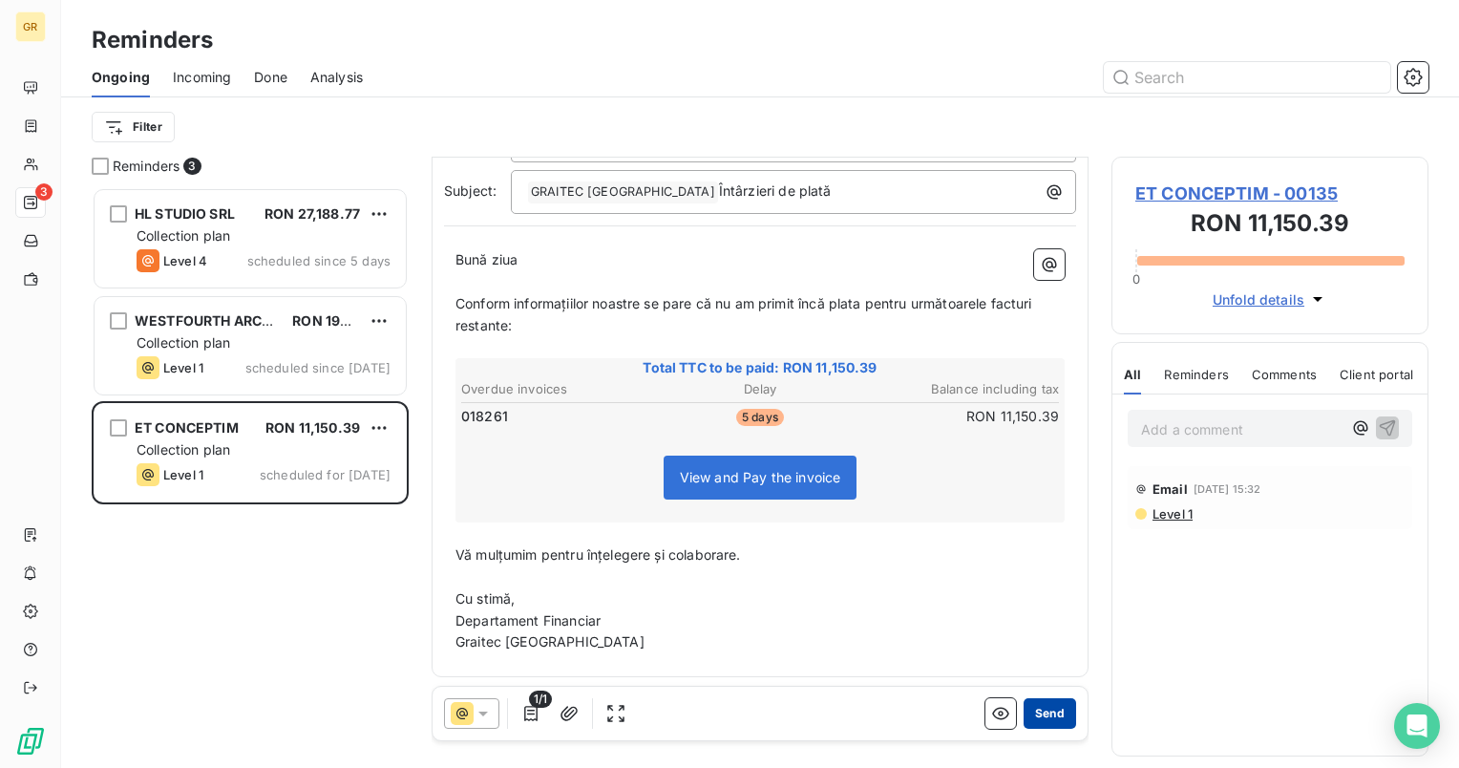
click at [1024, 712] on button "Send" at bounding box center [1050, 713] width 53 height 31
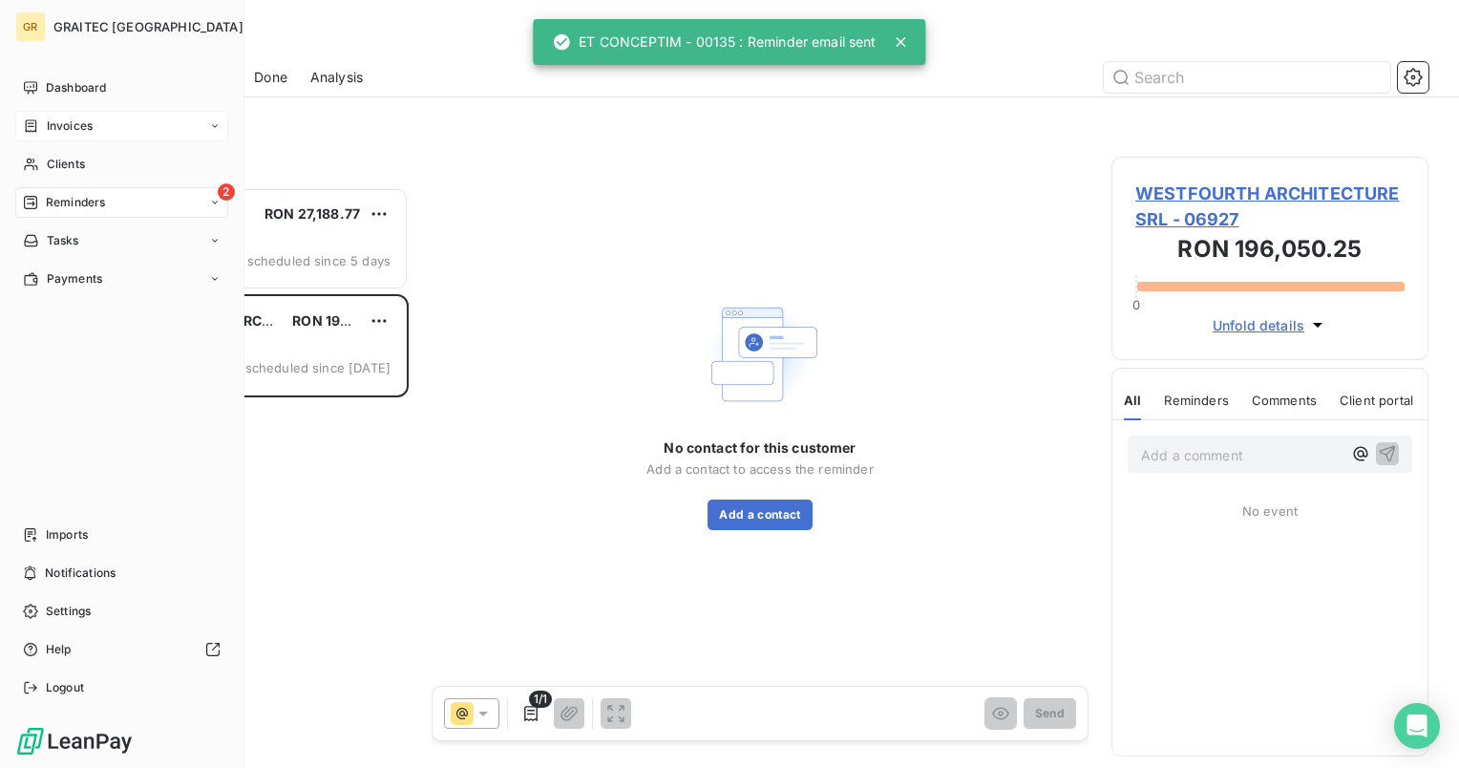
click at [69, 125] on span "Invoices" at bounding box center [70, 125] width 46 height 17
